Goal: Information Seeking & Learning: Learn about a topic

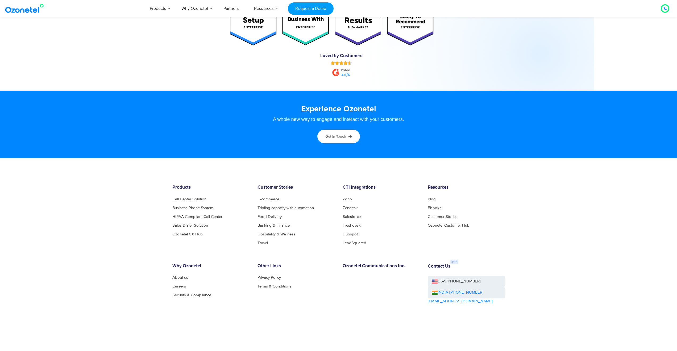
scroll to position [2774, 0]
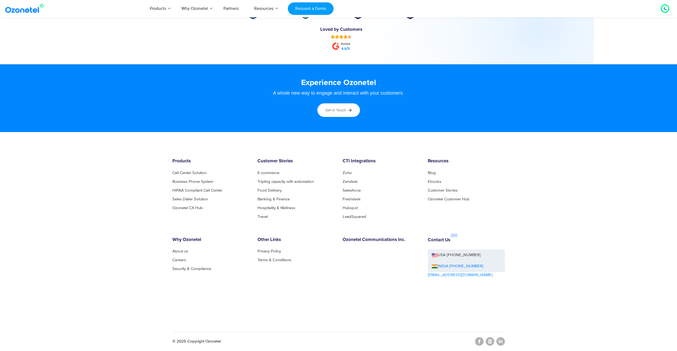
click at [172, 161] on h6 "Products" at bounding box center [210, 161] width 77 height 5
drag, startPoint x: 172, startPoint y: 161, endPoint x: 211, endPoint y: 210, distance: 63.2
click at [211, 210] on div "Products Call Center Solution Business Phone System HIPAA Compliant Call Center…" at bounding box center [210, 189] width 85 height 60
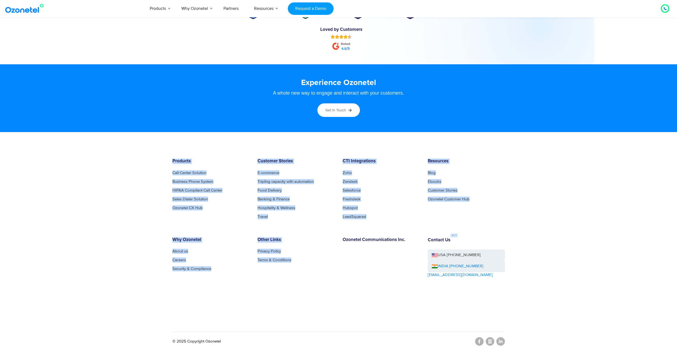
drag, startPoint x: 299, startPoint y: 285, endPoint x: 156, endPoint y: 157, distance: 191.8
click at [156, 157] on footer "Products Call Center Solution Business Phone System HIPAA Compliant Call Center…" at bounding box center [338, 241] width 677 height 219
drag, startPoint x: 156, startPoint y: 157, endPoint x: 256, endPoint y: 291, distance: 167.4
click at [256, 291] on footer "Products Call Center Solution Business Phone System HIPAA Compliant Call Center…" at bounding box center [338, 241] width 677 height 219
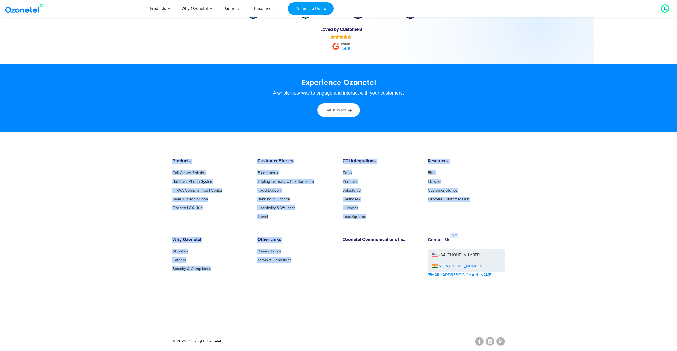
click at [256, 291] on div "Other Links Privacy Policy Terms & Conditions" at bounding box center [295, 272] width 85 height 71
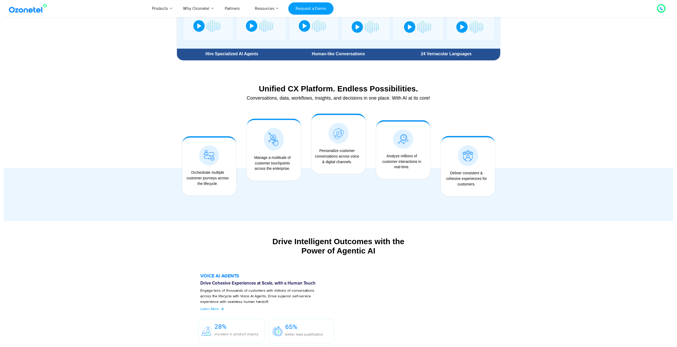
scroll to position [0, 0]
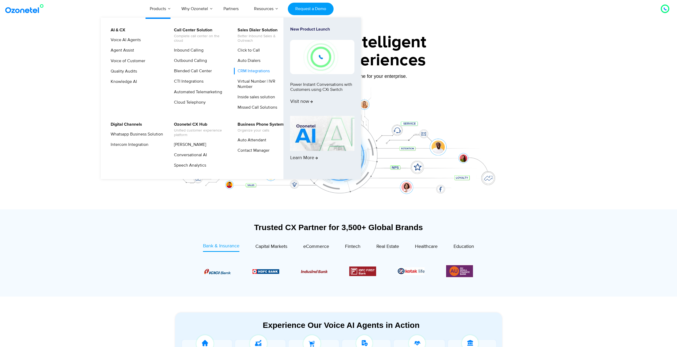
click at [256, 72] on link "CRM Integrations" at bounding box center [252, 71] width 36 height 7
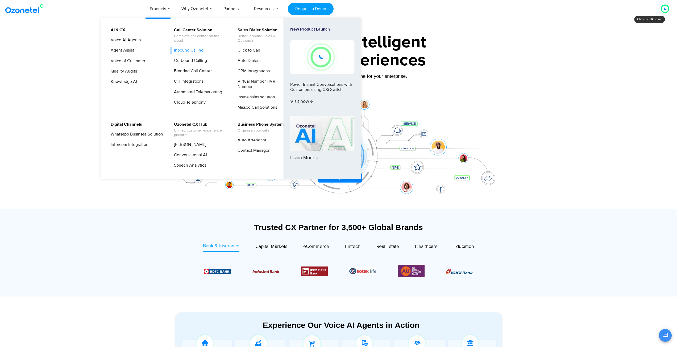
click at [201, 52] on link "Inbound Calling" at bounding box center [187, 50] width 34 height 7
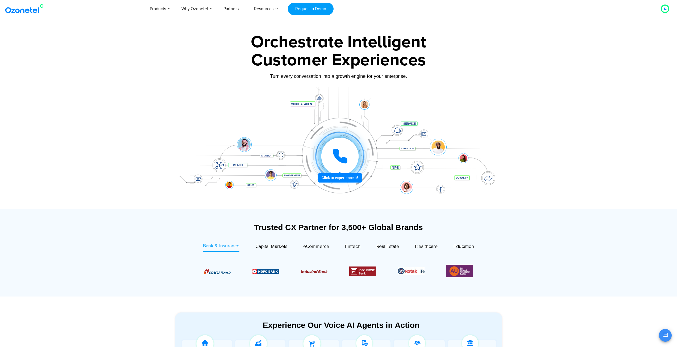
click at [189, 41] on link "Outbound Calling" at bounding box center [205, 38] width 37 height 7
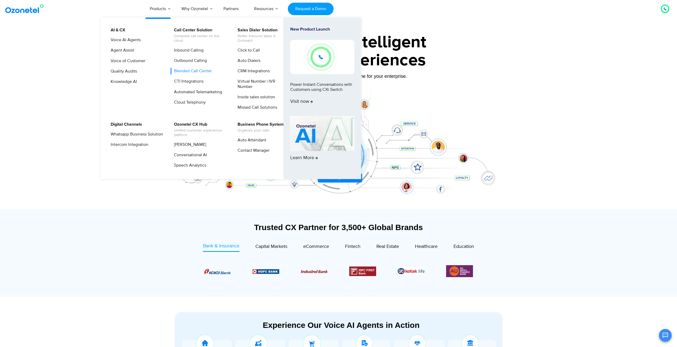
click at [198, 70] on link "Blended Call Center" at bounding box center [191, 71] width 42 height 7
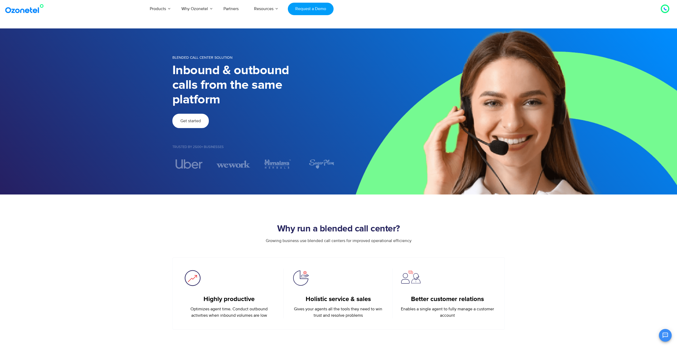
click at [201, 126] on link "Get started" at bounding box center [190, 121] width 36 height 14
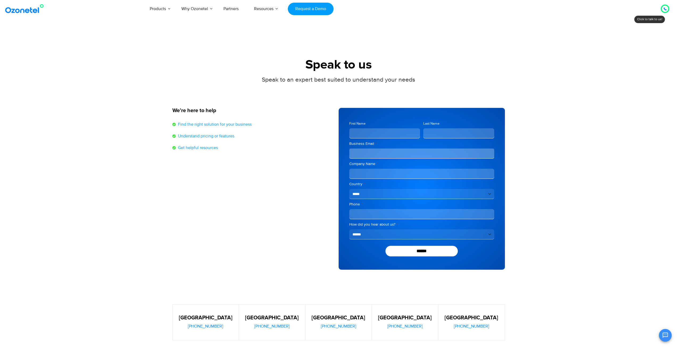
click at [265, 81] on span "Speak to an expert best suited to understand your needs" at bounding box center [338, 79] width 153 height 7
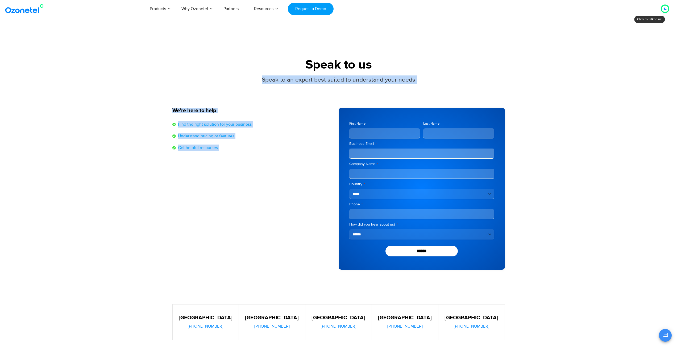
drag, startPoint x: 265, startPoint y: 81, endPoint x: 264, endPoint y: 150, distance: 68.9
click at [264, 150] on div "Speak to us Speak to an expert best suited to understand your needs We’re here …" at bounding box center [338, 164] width 332 height 212
click at [264, 150] on li "Get helpful resources" at bounding box center [252, 148] width 161 height 6
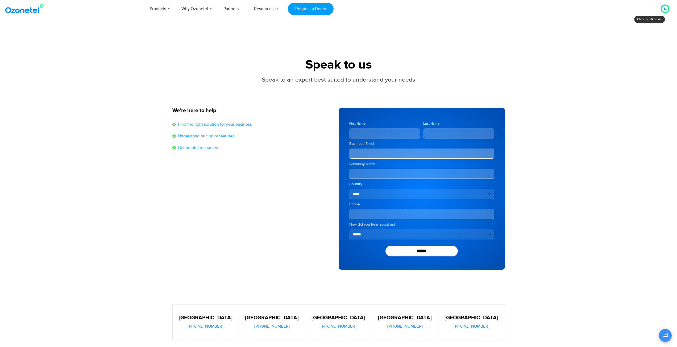
click at [16, 12] on img at bounding box center [25, 9] width 43 height 10
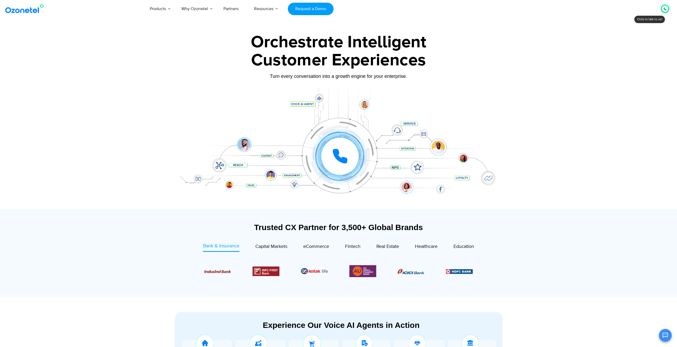
click at [147, 44] on div at bounding box center [338, 118] width 677 height 181
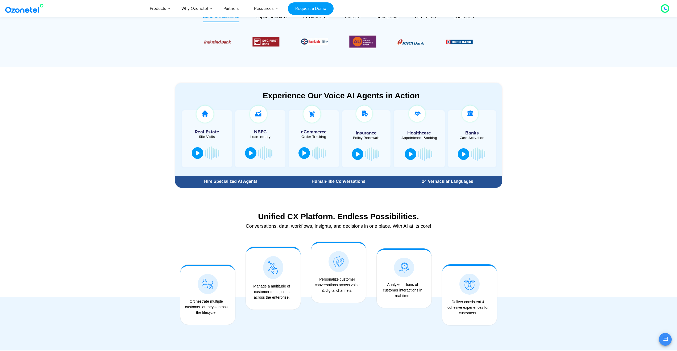
scroll to position [204, 0]
